Goal: Task Accomplishment & Management: Manage account settings

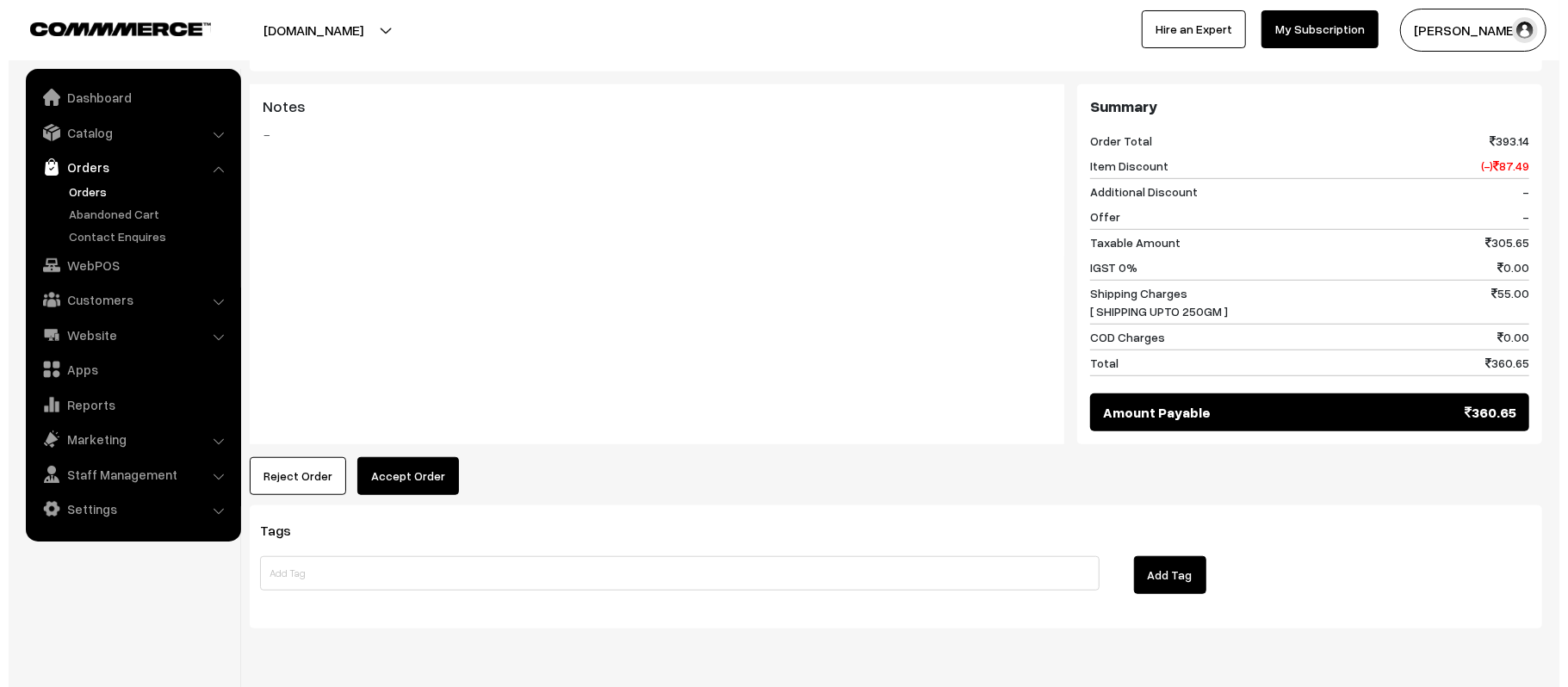
scroll to position [745, 0]
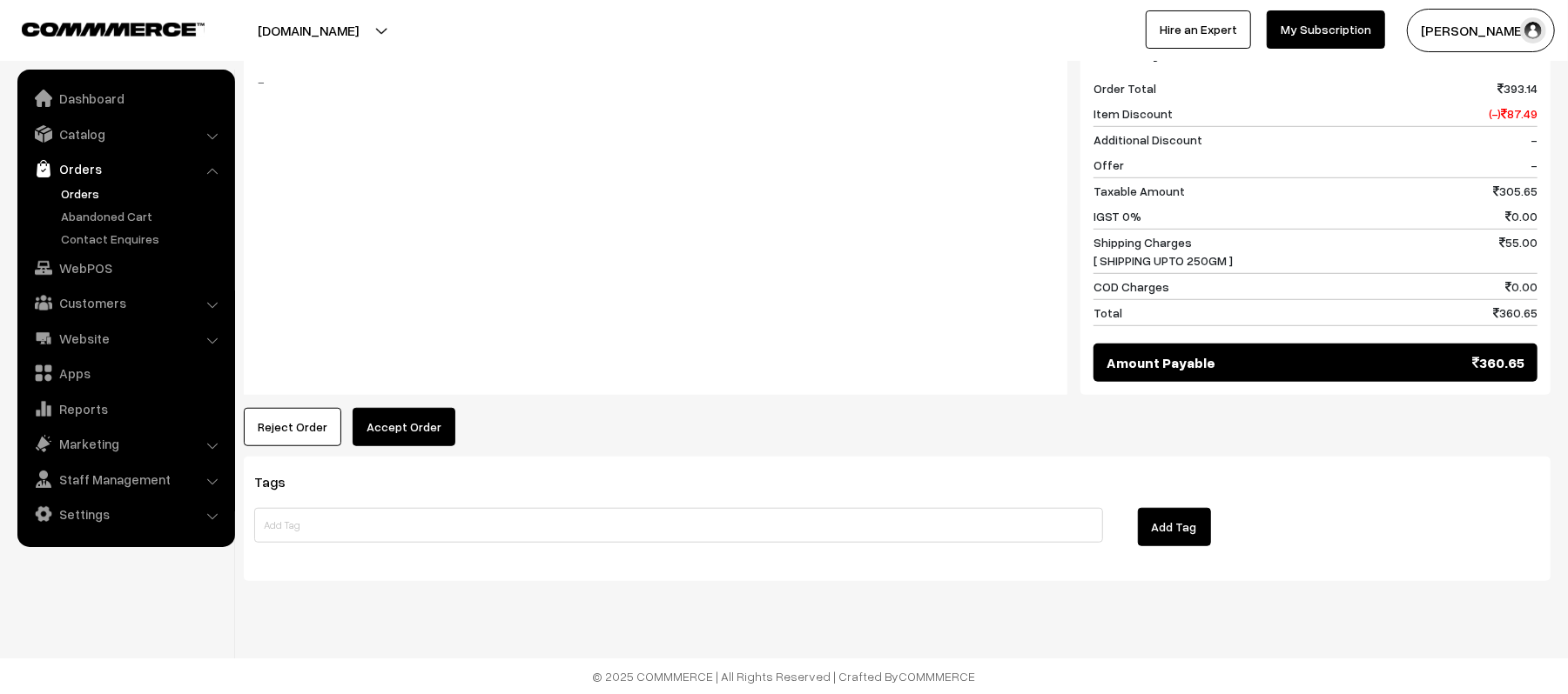
click at [414, 426] on button "Accept Order" at bounding box center [404, 427] width 103 height 38
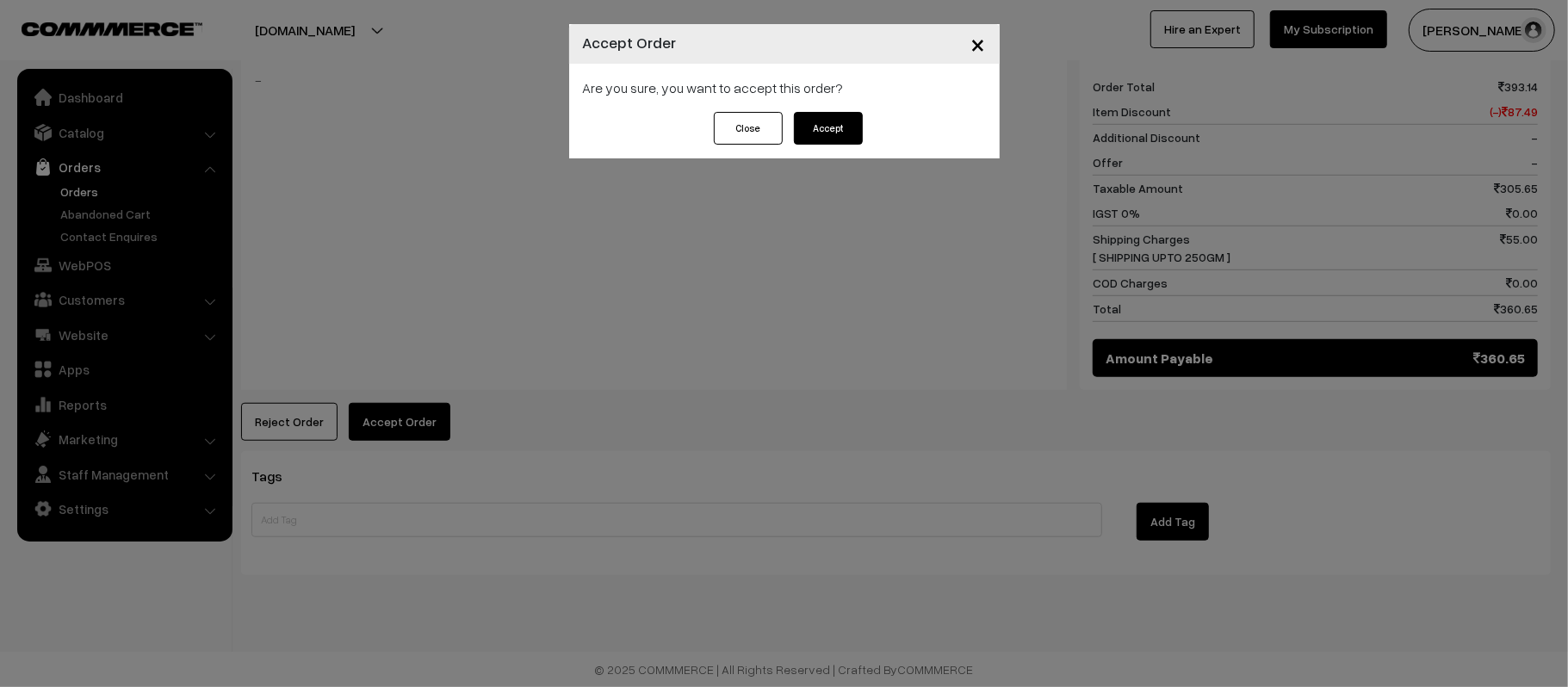
click at [847, 136] on button "Accept" at bounding box center [828, 128] width 69 height 32
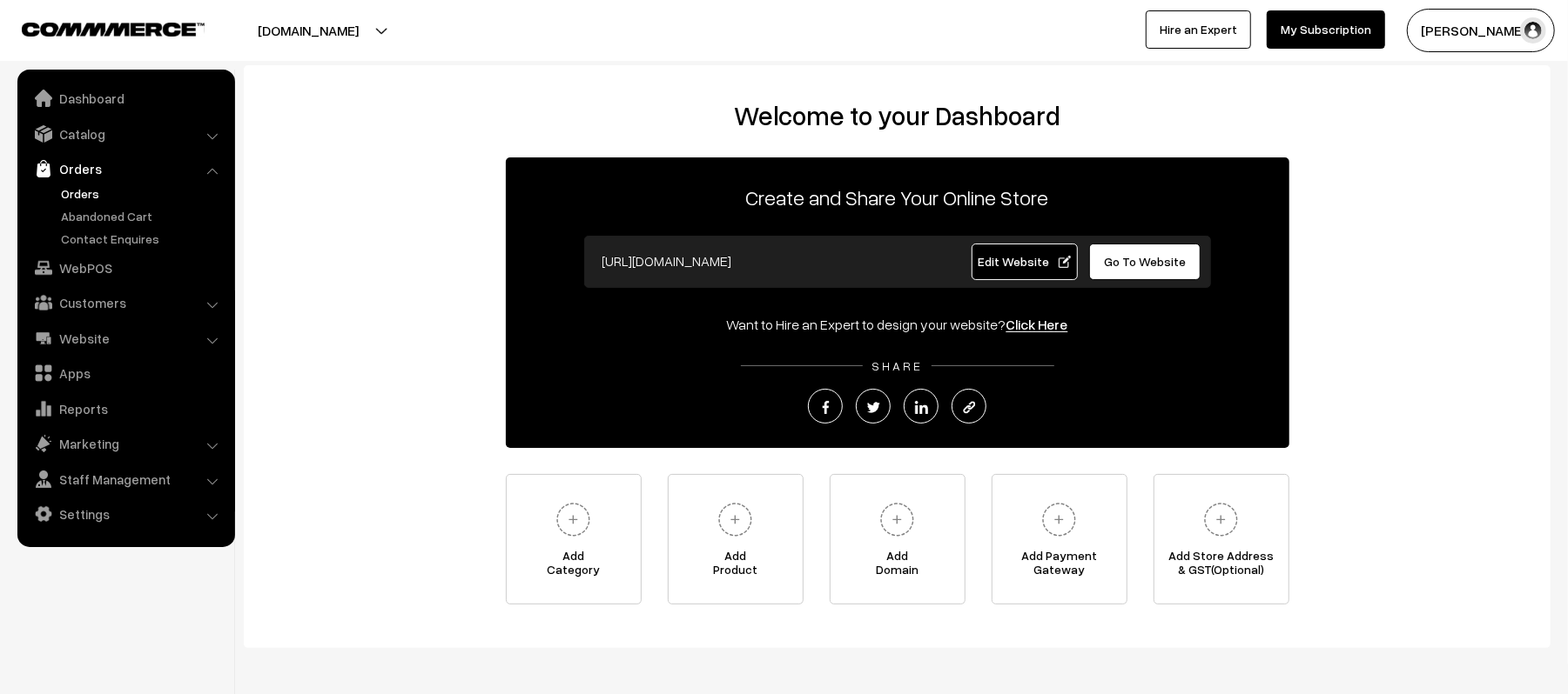
click at [80, 199] on link "Orders" at bounding box center [142, 194] width 172 height 19
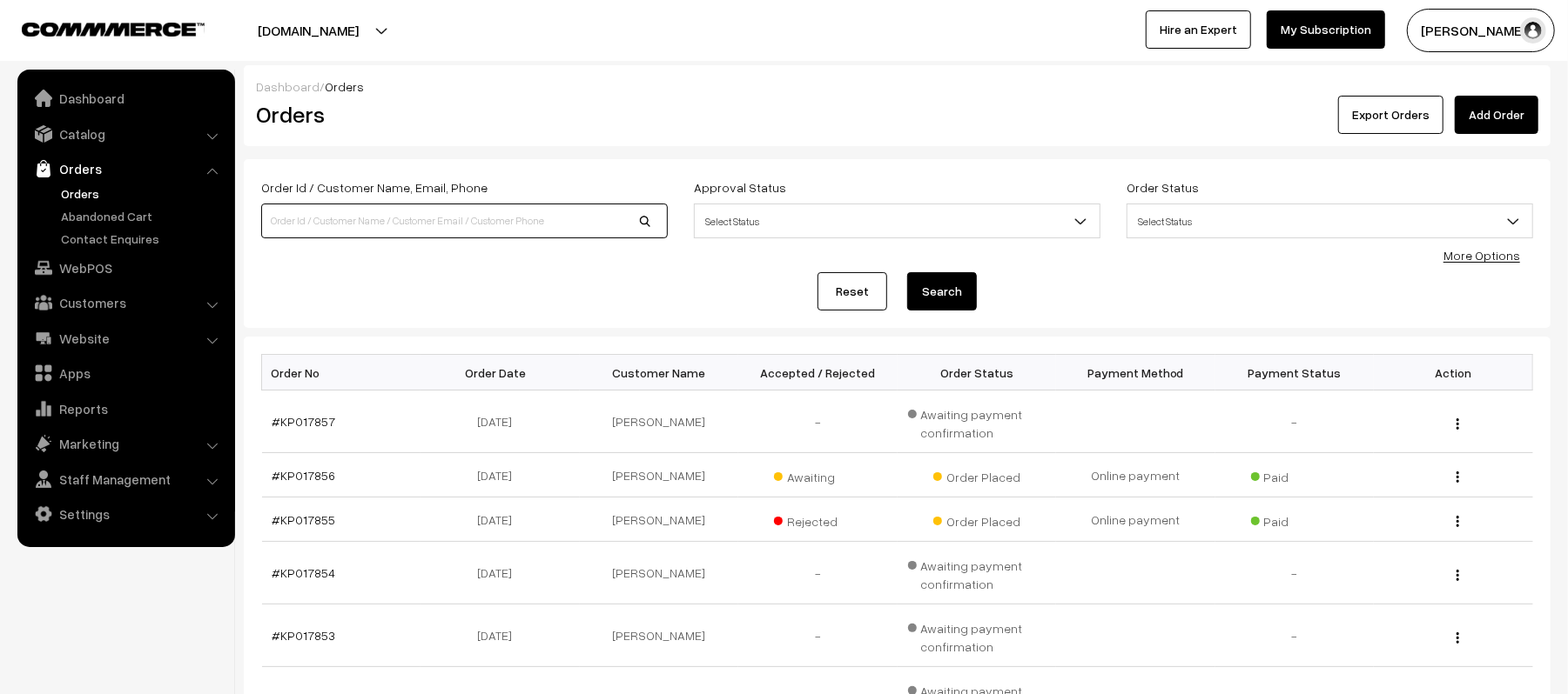
click at [355, 221] on input at bounding box center [465, 220] width 407 height 35
type input "KP017845"
click at [907, 273] on button "Search" at bounding box center [942, 291] width 69 height 38
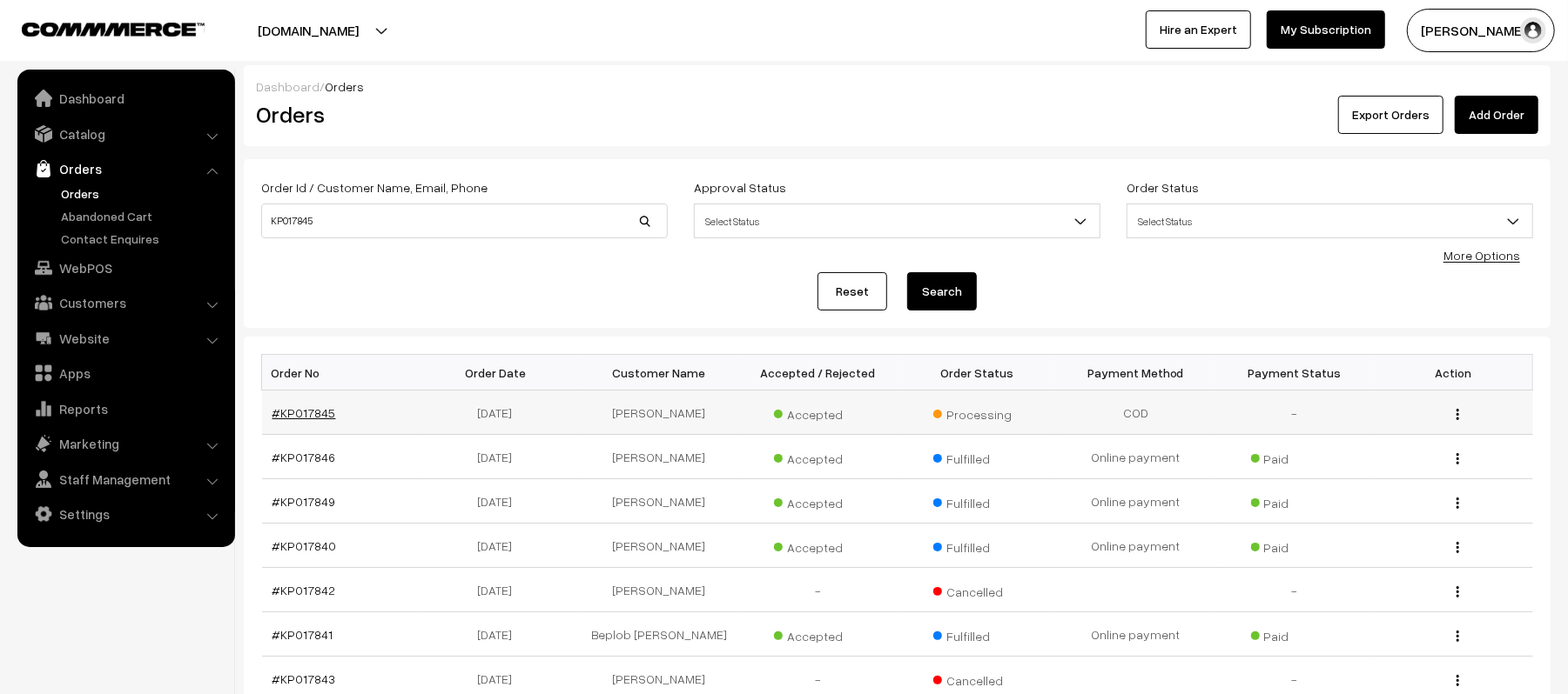
click at [294, 408] on link "#KP017845" at bounding box center [305, 413] width 64 height 15
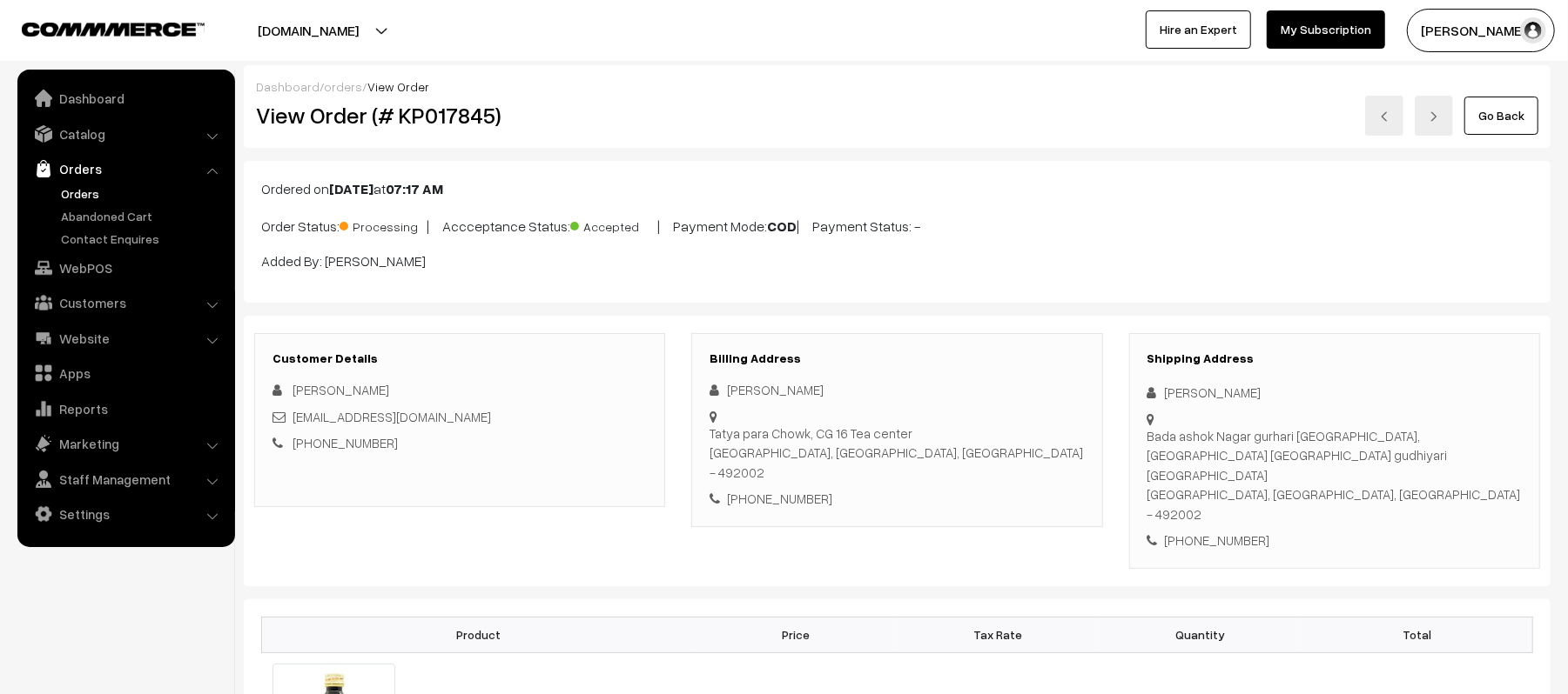
click at [82, 190] on link "Orders" at bounding box center [142, 194] width 172 height 19
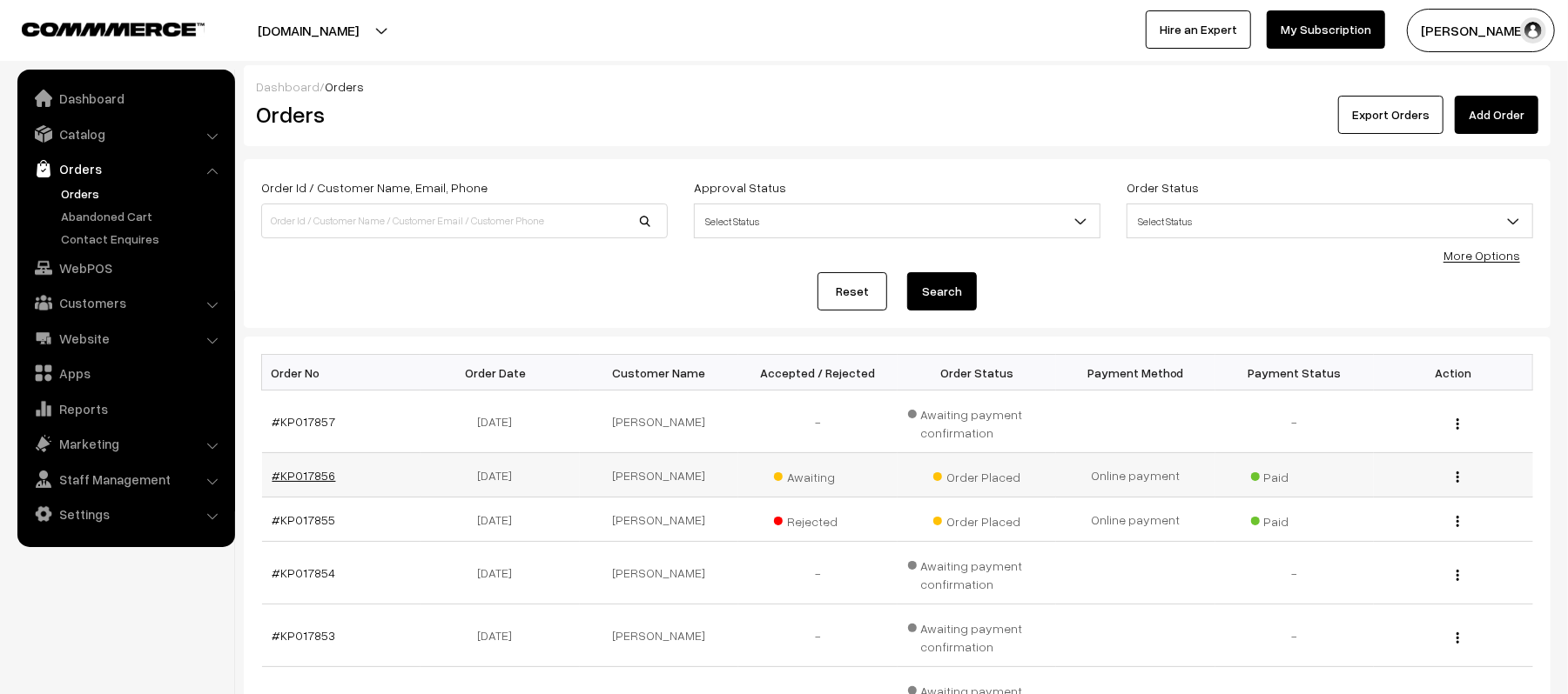
drag, startPoint x: 297, startPoint y: 491, endPoint x: 279, endPoint y: 481, distance: 20.6
click at [489, 104] on h2 "Orders" at bounding box center [461, 114] width 411 height 27
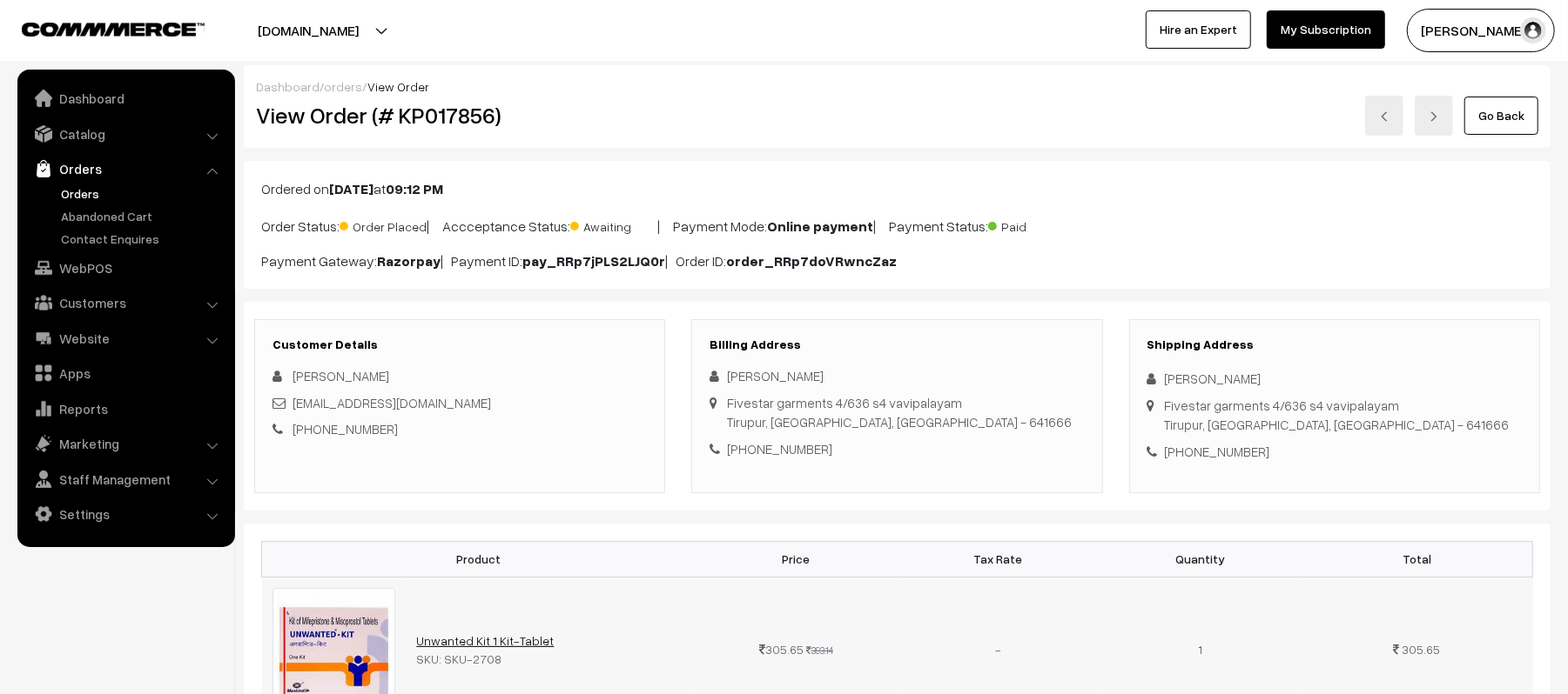
click at [470, 642] on link "Unwanted Kit 1 Kit-Tablet" at bounding box center [485, 641] width 138 height 15
click at [71, 192] on link "Orders" at bounding box center [142, 194] width 172 height 19
click at [80, 211] on link "Abandoned Cart" at bounding box center [142, 216] width 172 height 19
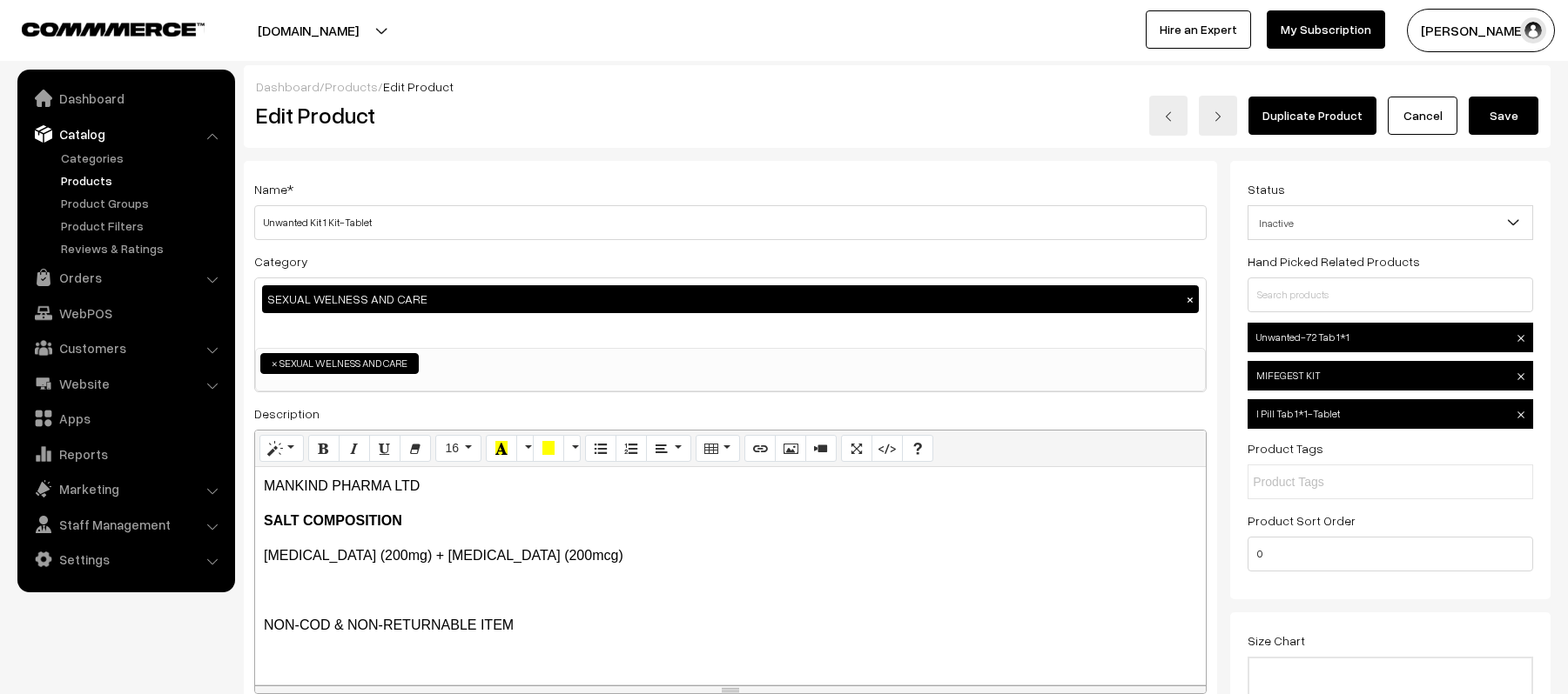
click at [1303, 227] on span "Inactive" at bounding box center [1390, 223] width 284 height 31
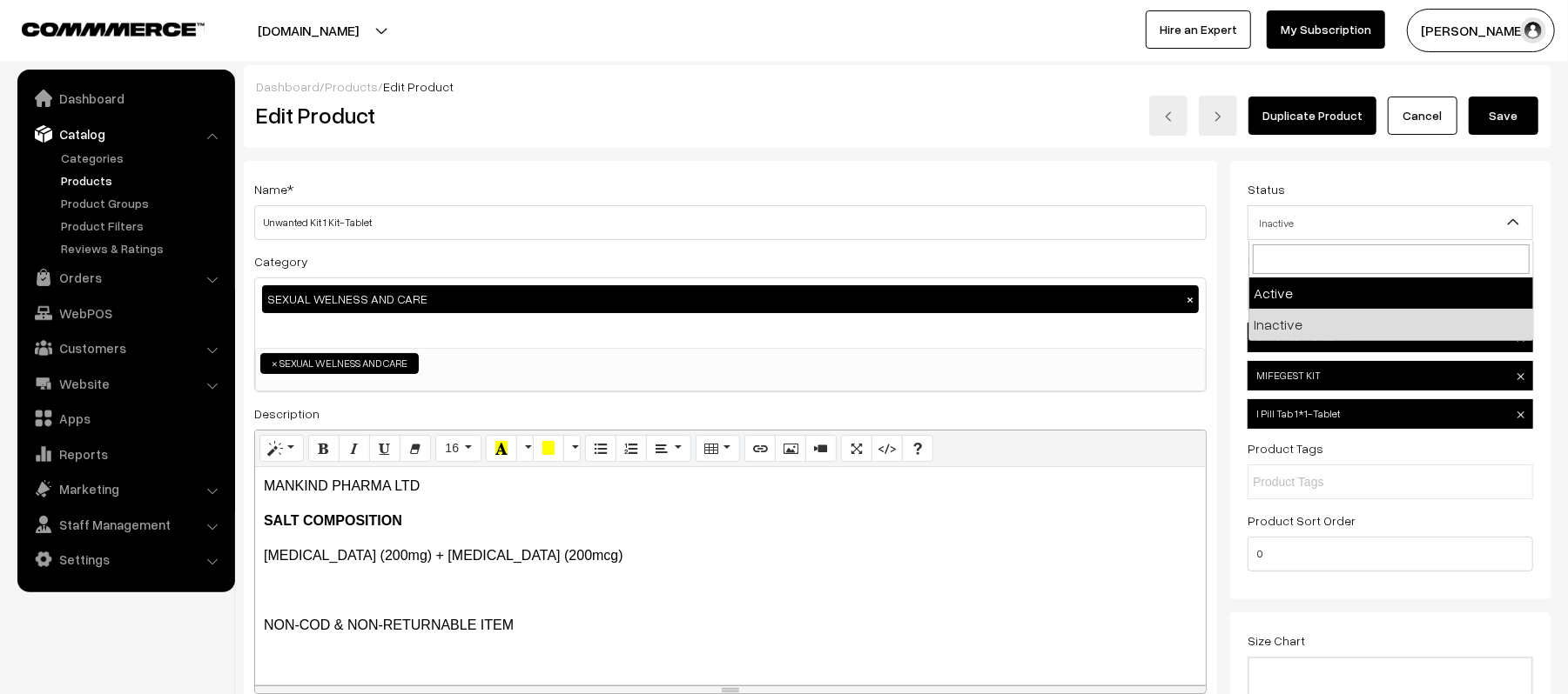
select select "1"
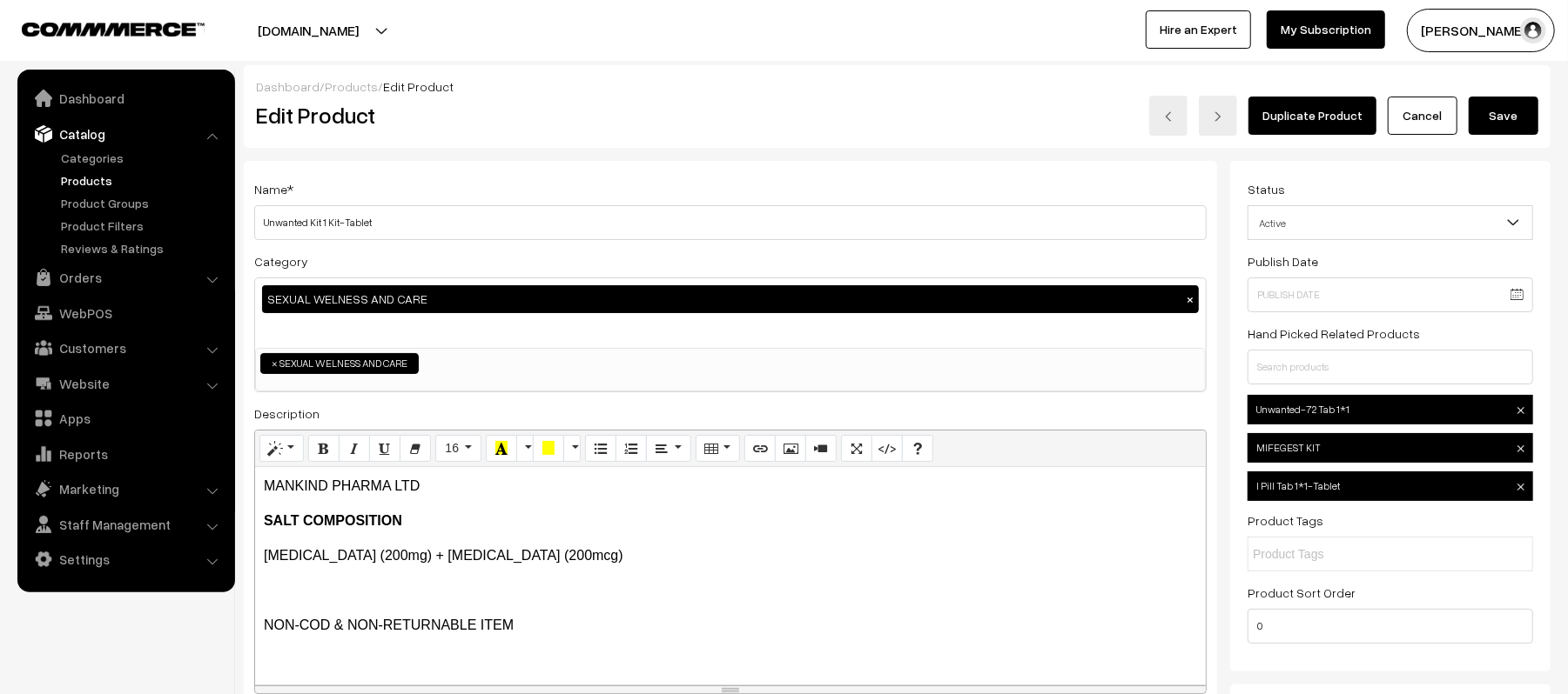
click at [1496, 116] on button "Save" at bounding box center [1503, 115] width 69 height 38
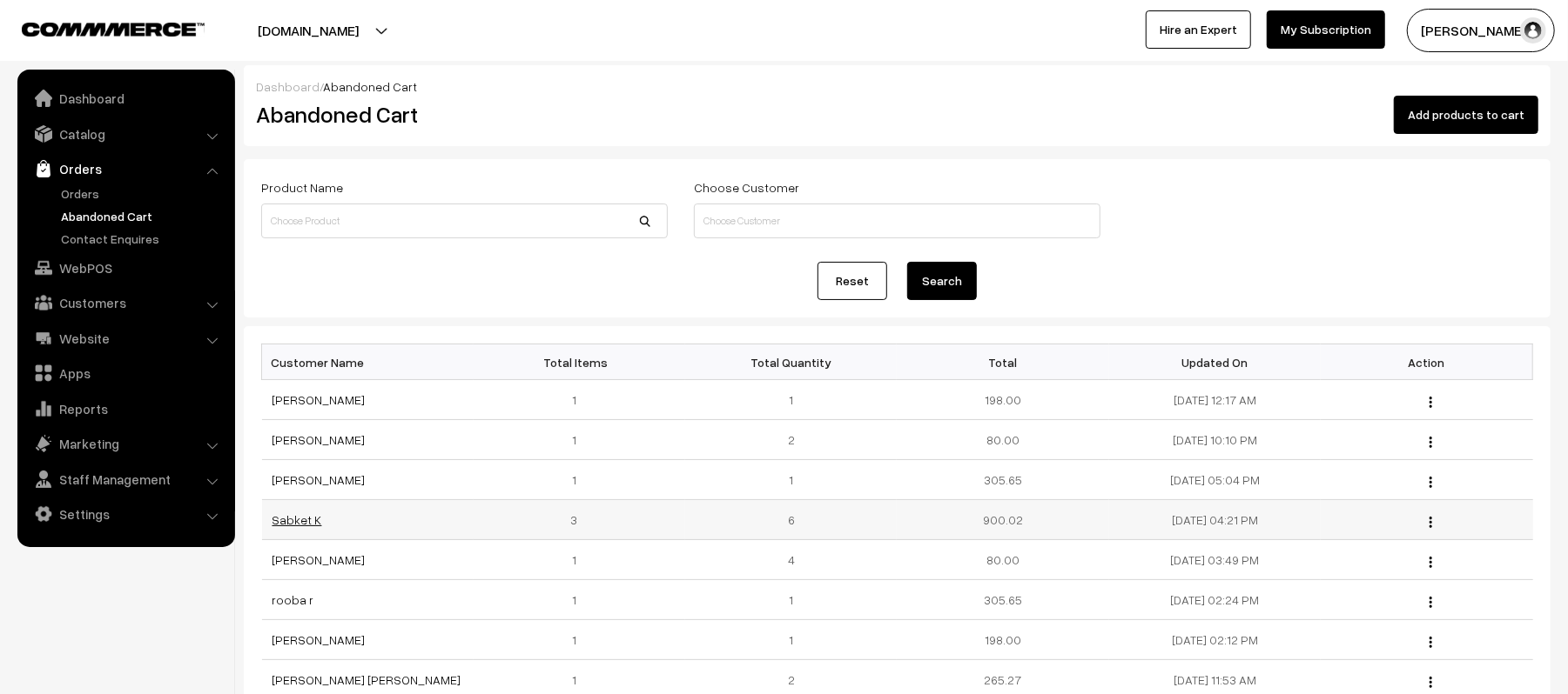
click at [283, 524] on link "Sabket K" at bounding box center [297, 520] width 50 height 15
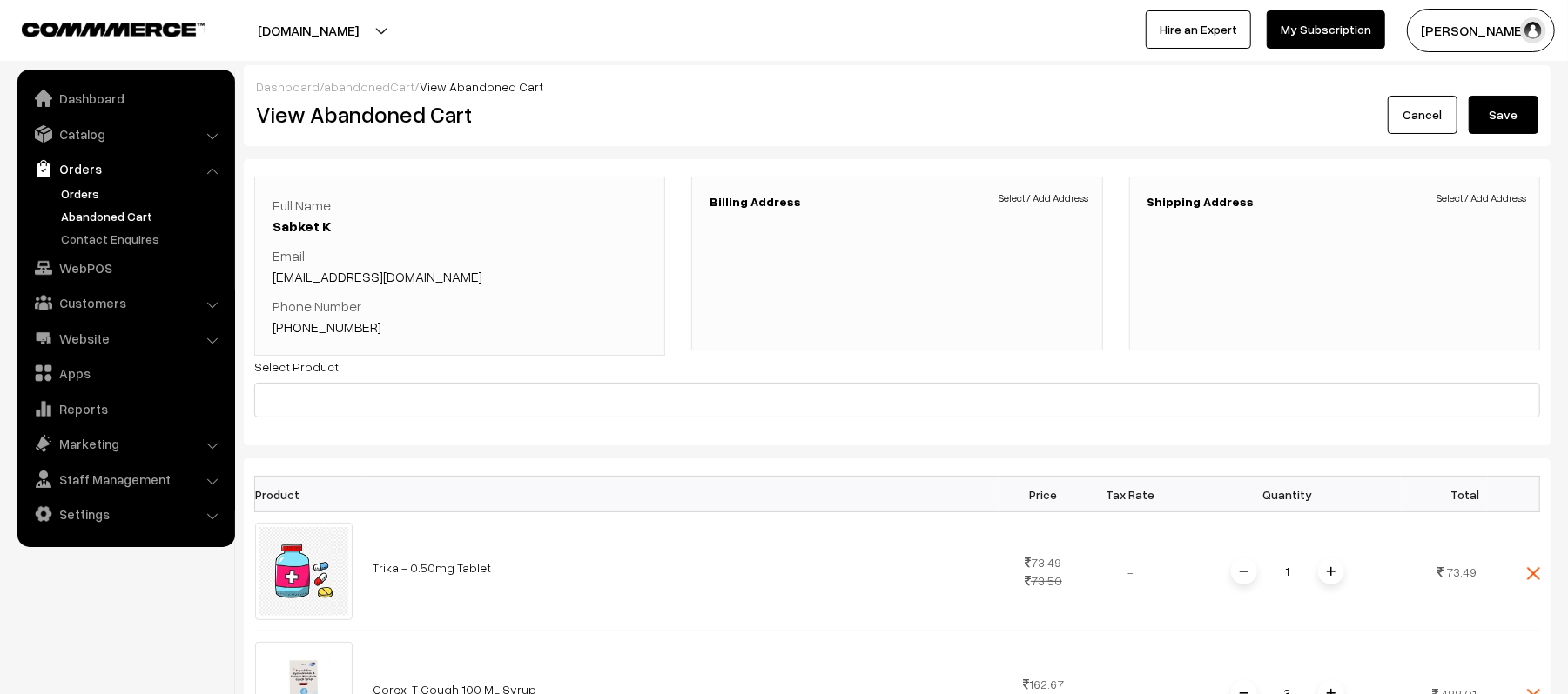
click at [96, 196] on link "Orders" at bounding box center [142, 194] width 172 height 19
